Goal: Task Accomplishment & Management: Complete application form

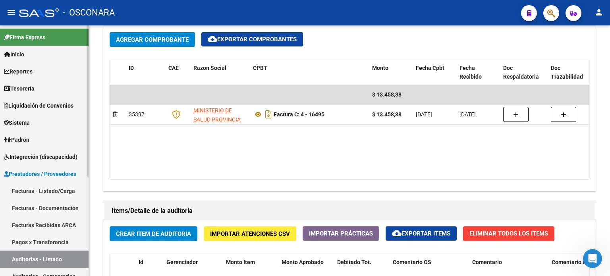
click at [52, 193] on link "Facturas - Listado/Carga" at bounding box center [44, 190] width 89 height 17
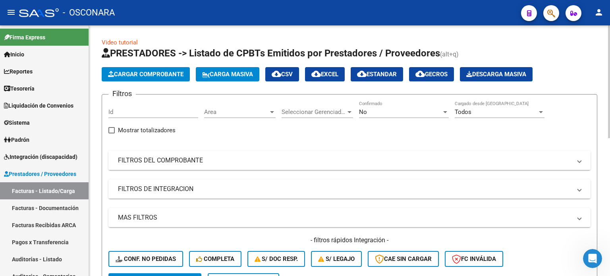
click at [177, 166] on mat-expansion-panel-header "FILTROS DEL COMPROBANTE" at bounding box center [349, 160] width 482 height 19
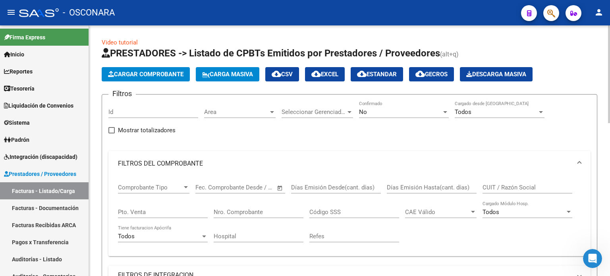
click at [142, 215] on div "Pto. Venta" at bounding box center [163, 209] width 90 height 17
type input "3"
click at [247, 212] on input "Nro. Comprobante" at bounding box center [259, 212] width 90 height 7
type input "18738"
click at [386, 112] on div "No" at bounding box center [400, 111] width 83 height 7
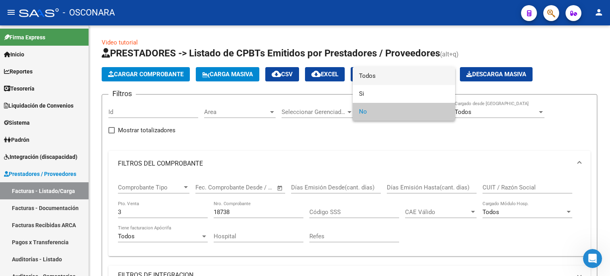
click at [386, 73] on span "Todos" at bounding box center [404, 76] width 90 height 18
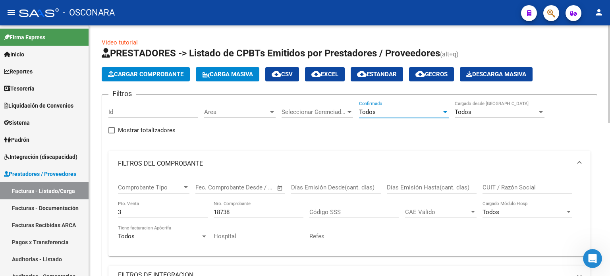
click at [261, 216] on div "18738 Nro. Comprobante" at bounding box center [259, 209] width 90 height 17
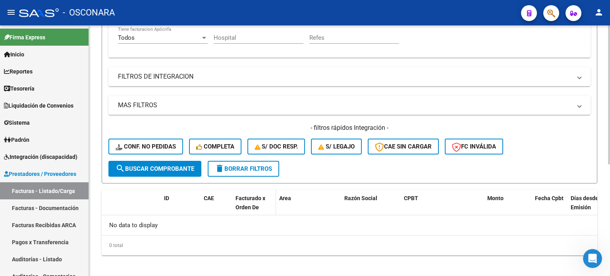
scroll to position [202, 0]
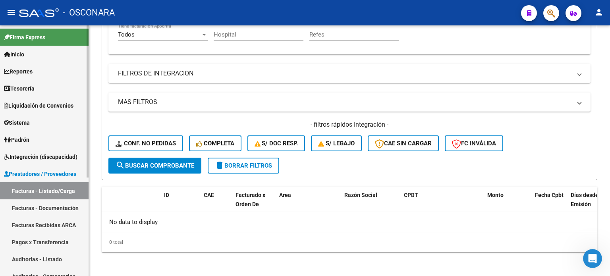
click at [41, 185] on link "Facturas - Listado/Carga" at bounding box center [44, 190] width 89 height 17
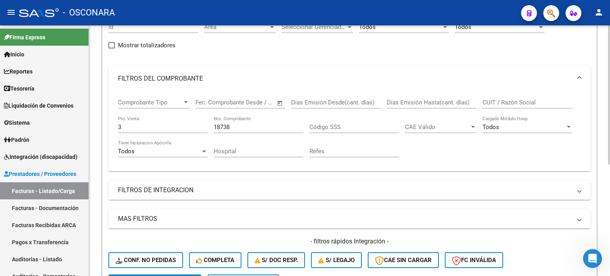
scroll to position [43, 0]
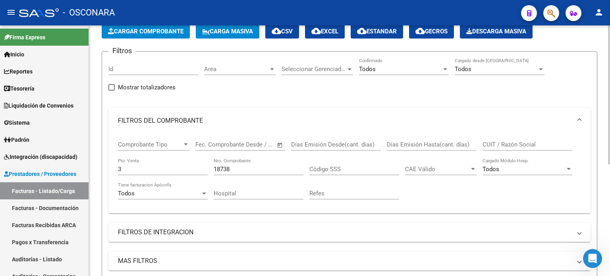
click at [170, 35] on button "Cargar Comprobante" at bounding box center [146, 31] width 88 height 14
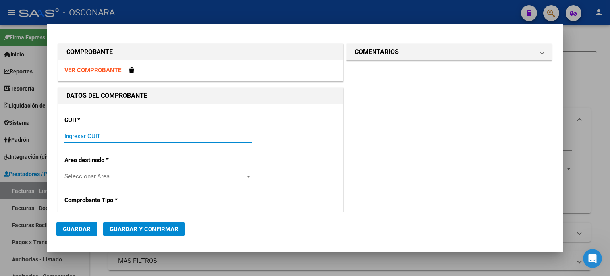
click at [142, 139] on input "Ingresar CUIT" at bounding box center [158, 136] width 188 height 7
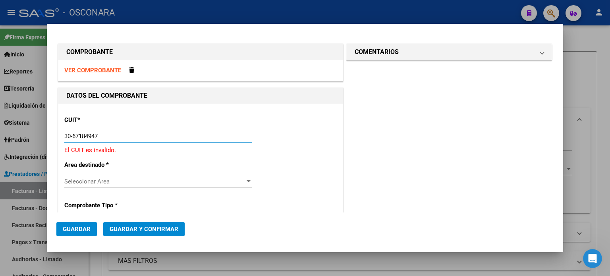
type input "30-67184947-3"
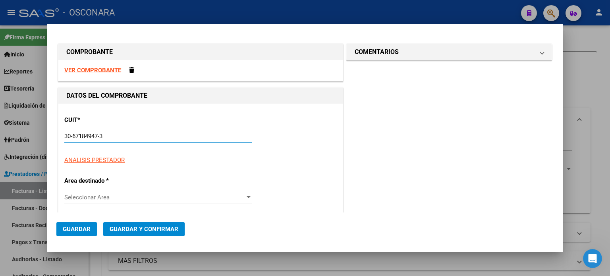
type input "3"
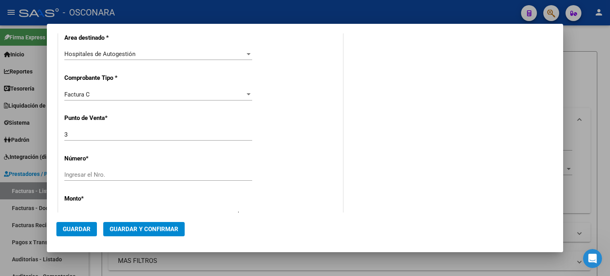
scroll to position [159, 0]
type input "30-67184947-3"
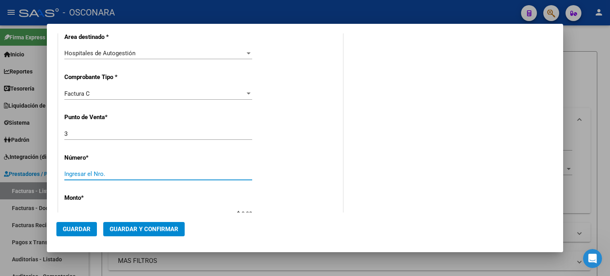
click at [80, 171] on input "Ingresar el Nro." at bounding box center [158, 173] width 188 height 7
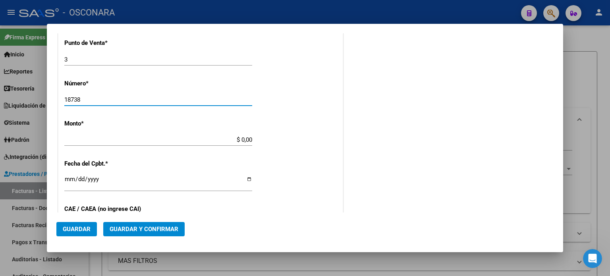
scroll to position [238, 0]
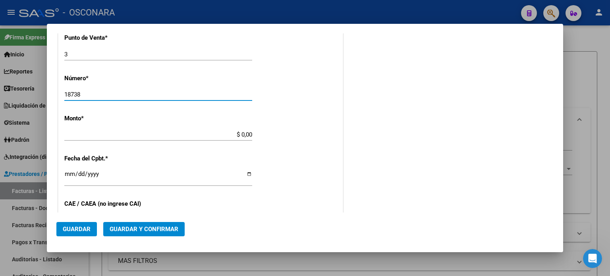
type input "18738"
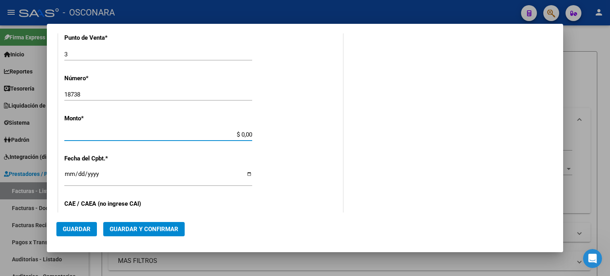
drag, startPoint x: 240, startPoint y: 133, endPoint x: 288, endPoint y: 133, distance: 48.5
click at [288, 133] on div "CUIT * 30-67184947-3 Ingresar CUIT ANALISIS PRESTADOR MINISTERIO DE SALUD PUBLI…" at bounding box center [200, 146] width 284 height 563
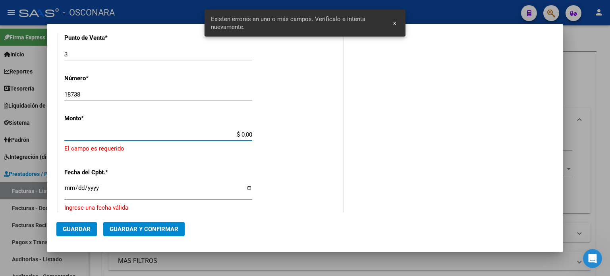
scroll to position [246, 0]
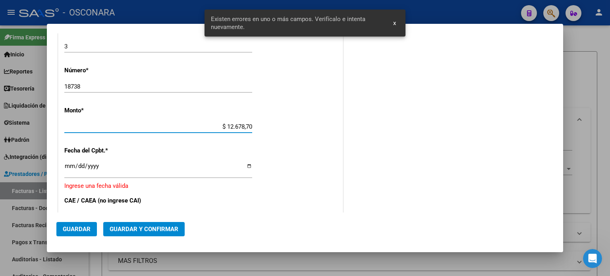
type input "$ 126.787,00"
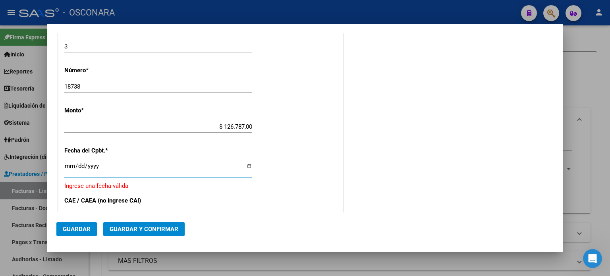
click at [72, 166] on input "Ingresar la fecha" at bounding box center [158, 169] width 188 height 13
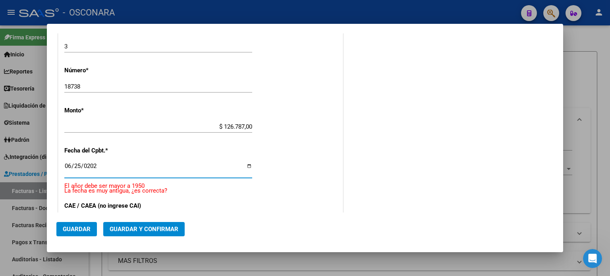
type input "[DATE]"
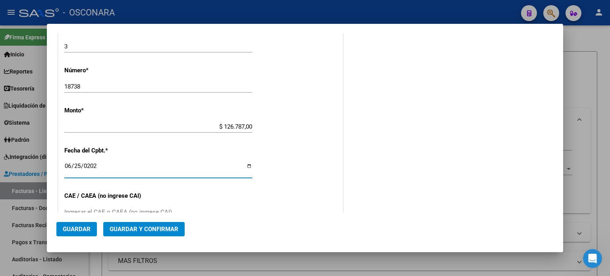
click at [126, 228] on span "Guardar y Confirmar" at bounding box center [144, 229] width 69 height 7
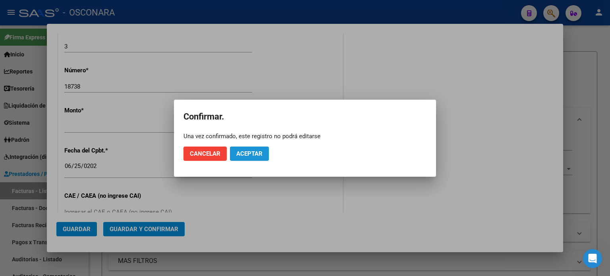
click at [252, 154] on span "Aceptar" at bounding box center [249, 153] width 26 height 7
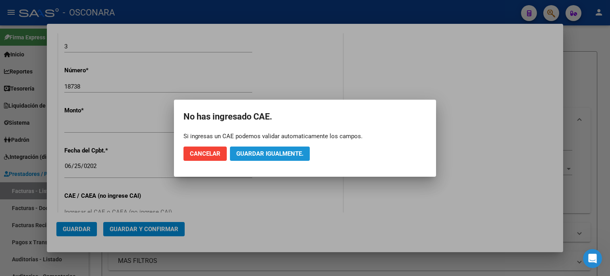
click at [252, 154] on span "Guardar igualmente." at bounding box center [269, 153] width 67 height 7
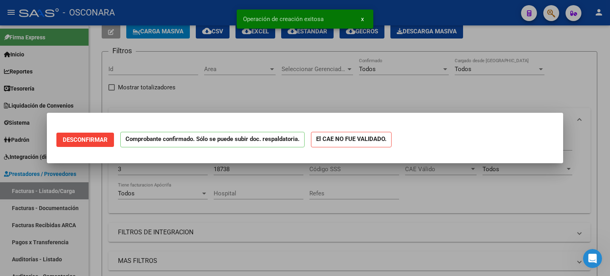
scroll to position [0, 0]
